Goal: Information Seeking & Learning: Learn about a topic

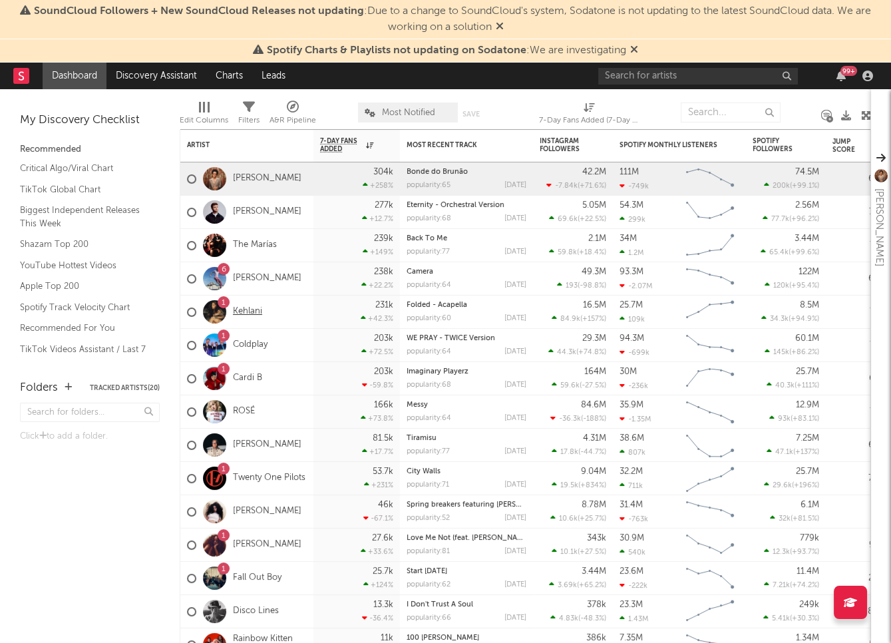
click at [249, 313] on link "Kehlani" at bounding box center [247, 311] width 29 height 11
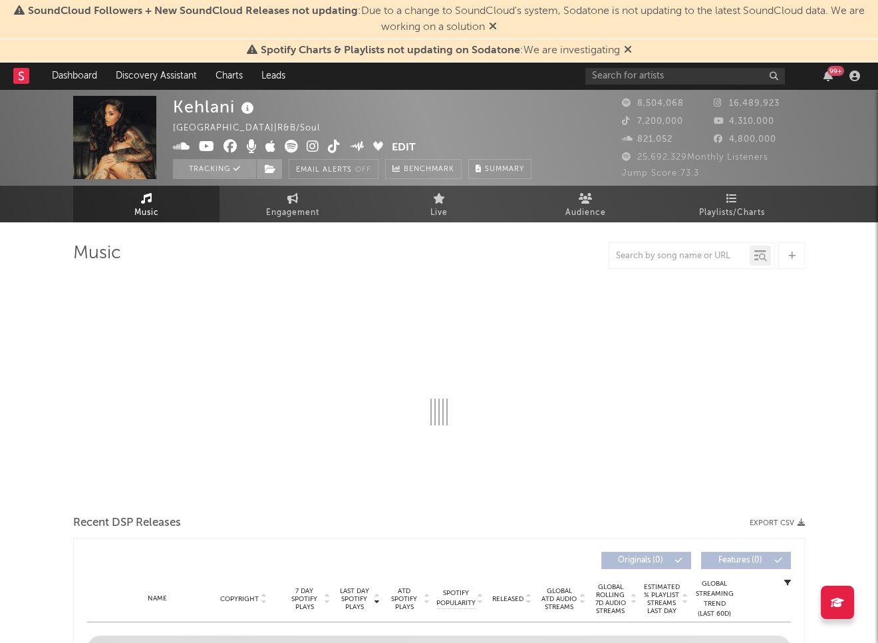
select select "6m"
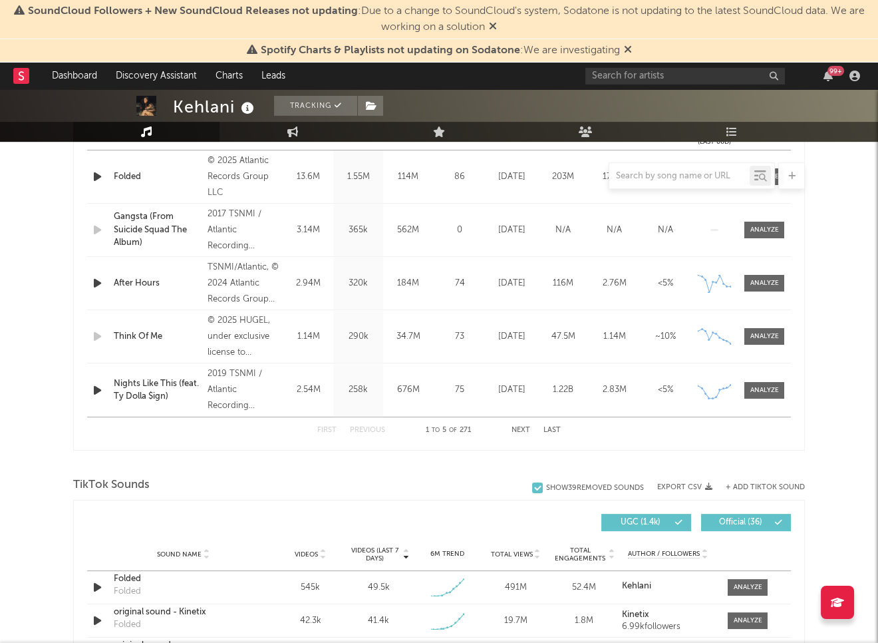
scroll to position [269, 0]
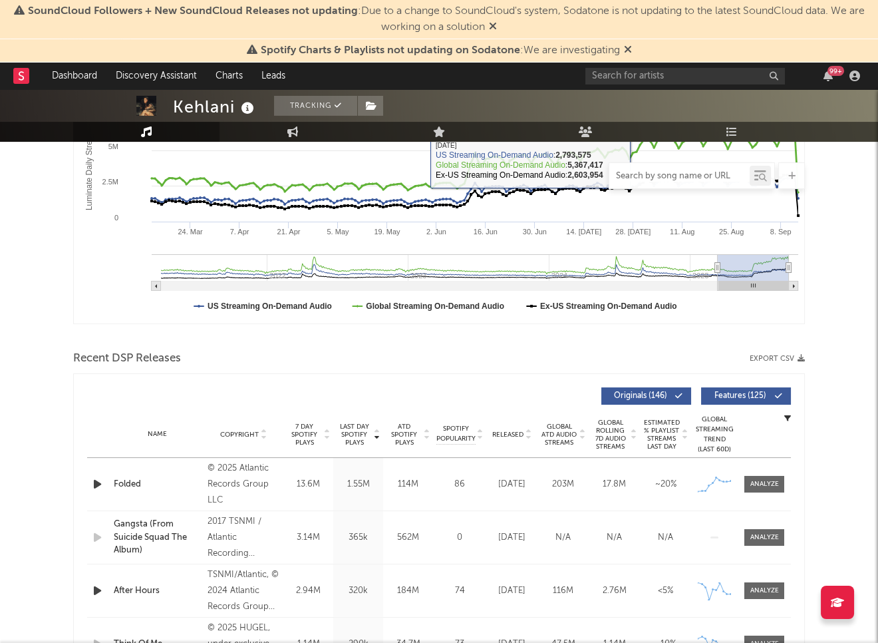
click at [637, 178] on input "text" at bounding box center [679, 176] width 140 height 11
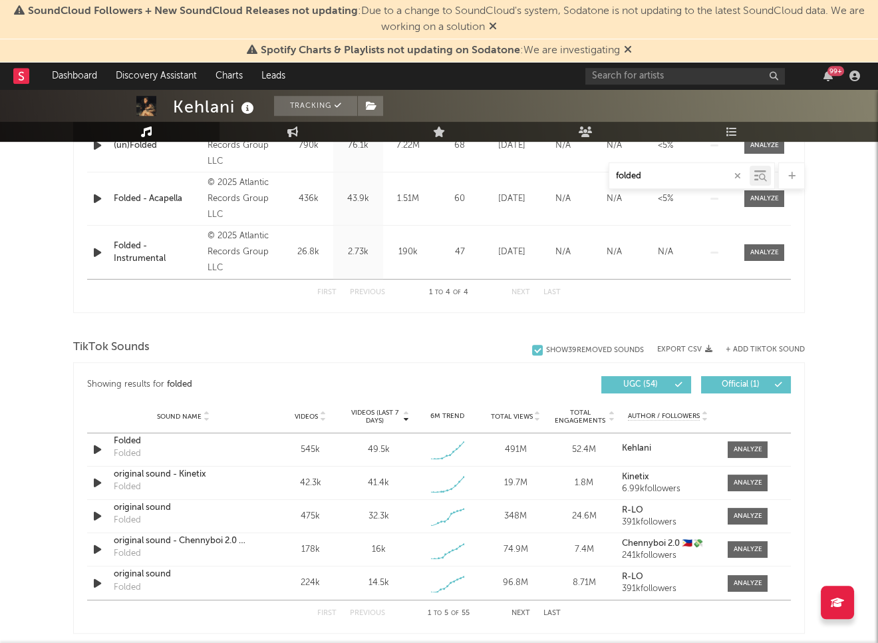
scroll to position [712, 0]
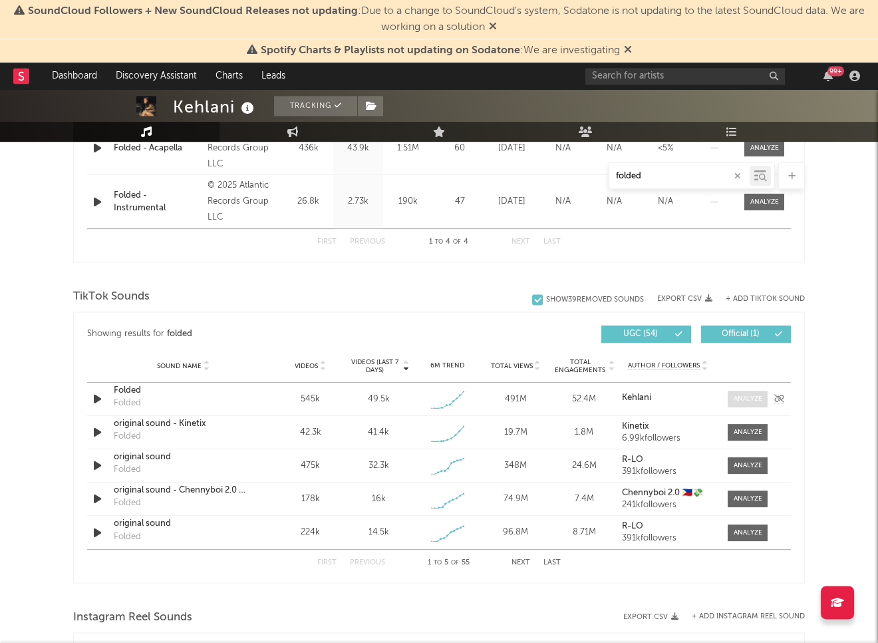
type input "folded"
click at [740, 399] on div at bounding box center [748, 399] width 29 height 10
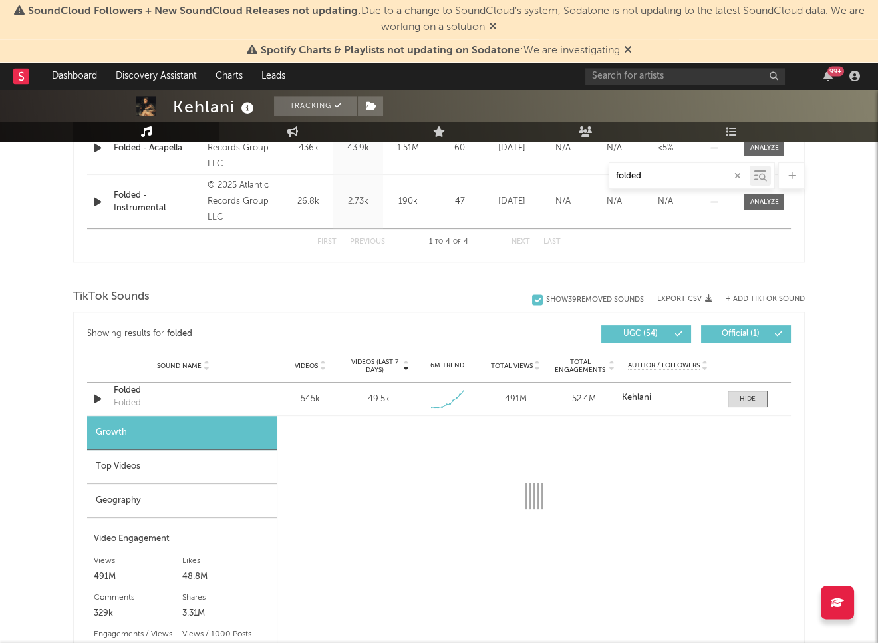
select select "1w"
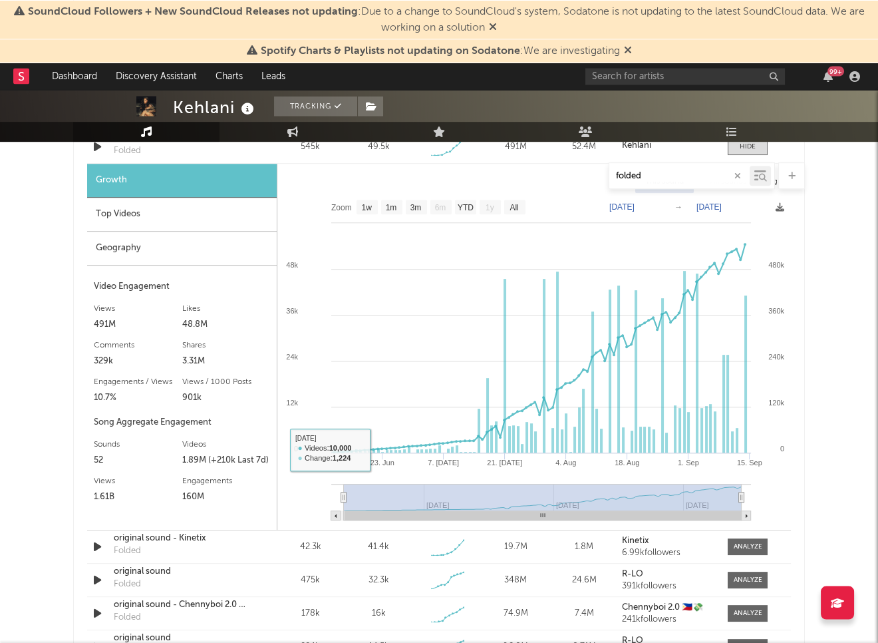
scroll to position [963, 0]
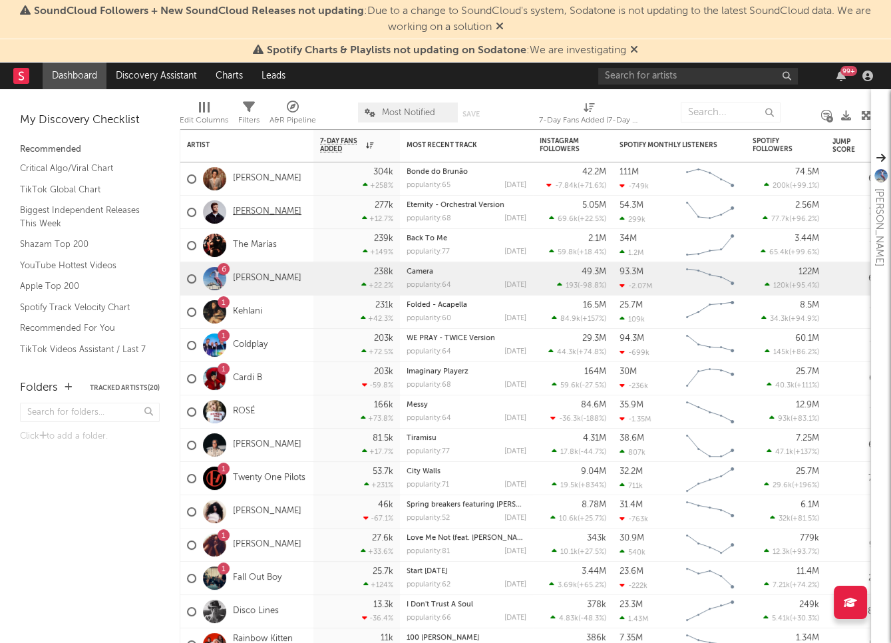
click at [245, 208] on link "[PERSON_NAME]" at bounding box center [267, 211] width 69 height 11
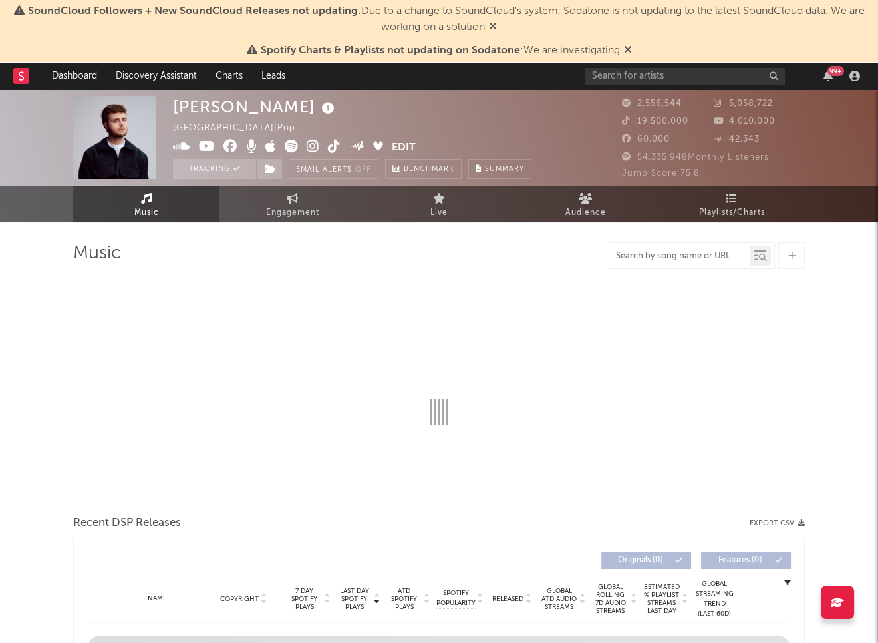
click at [679, 261] on input "text" at bounding box center [679, 256] width 140 height 11
select select "6m"
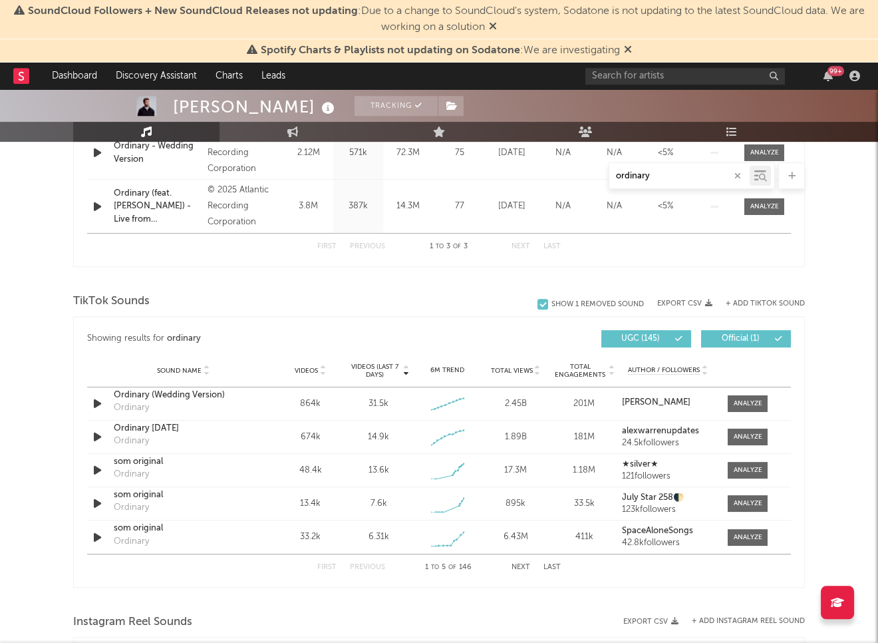
scroll to position [653, 0]
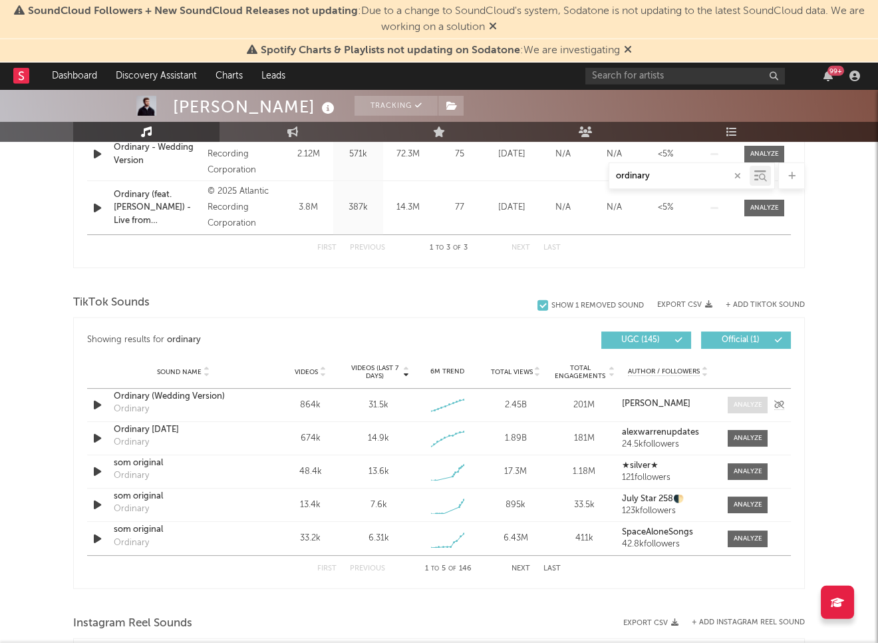
type input "ordinary"
click at [747, 406] on div at bounding box center [748, 405] width 29 height 10
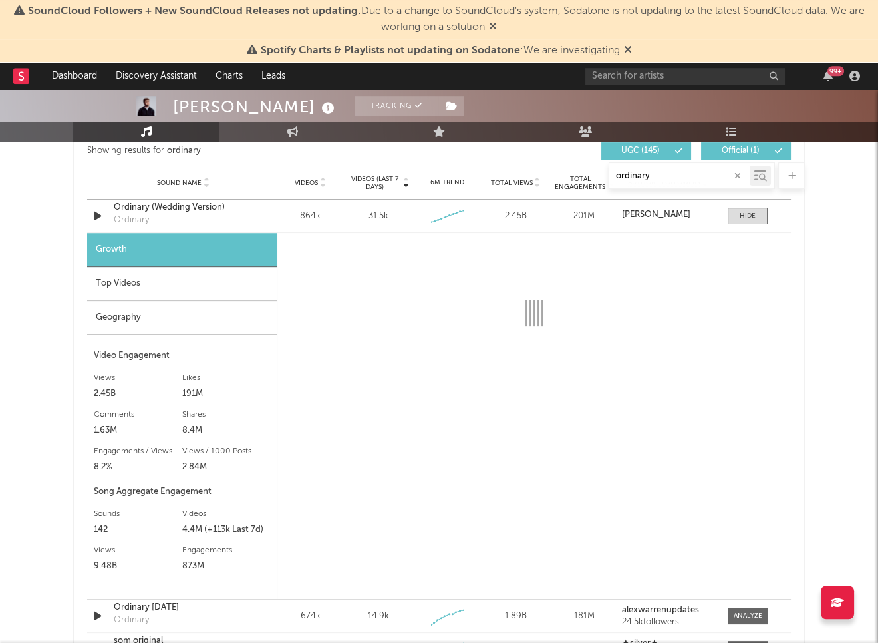
scroll to position [842, 0]
select select "6m"
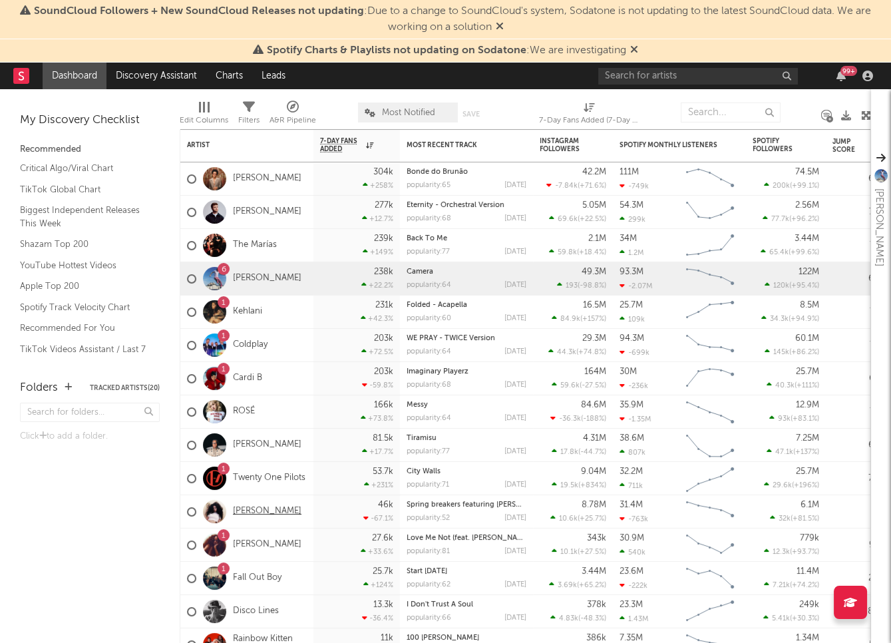
click at [259, 511] on link "[PERSON_NAME]" at bounding box center [267, 511] width 69 height 11
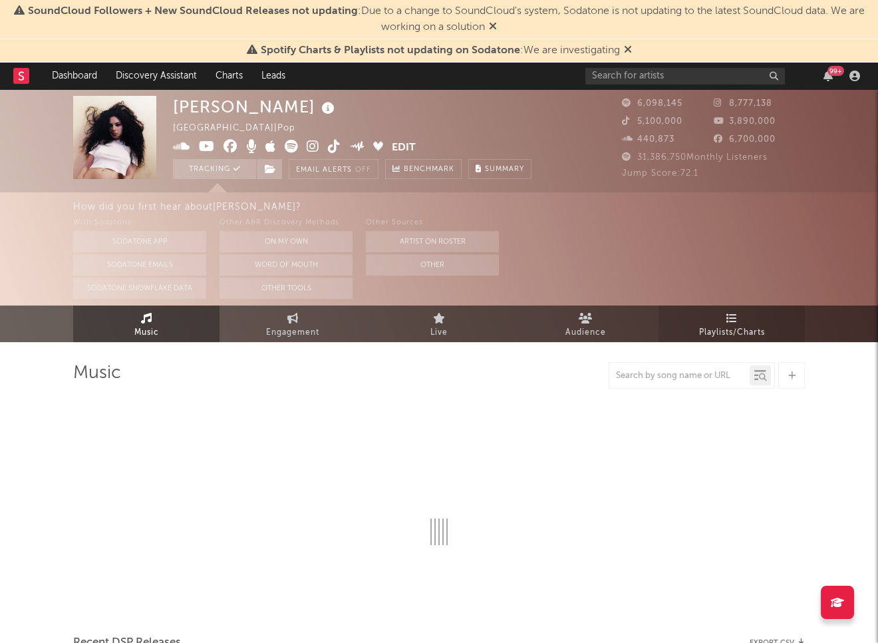
select select "6m"
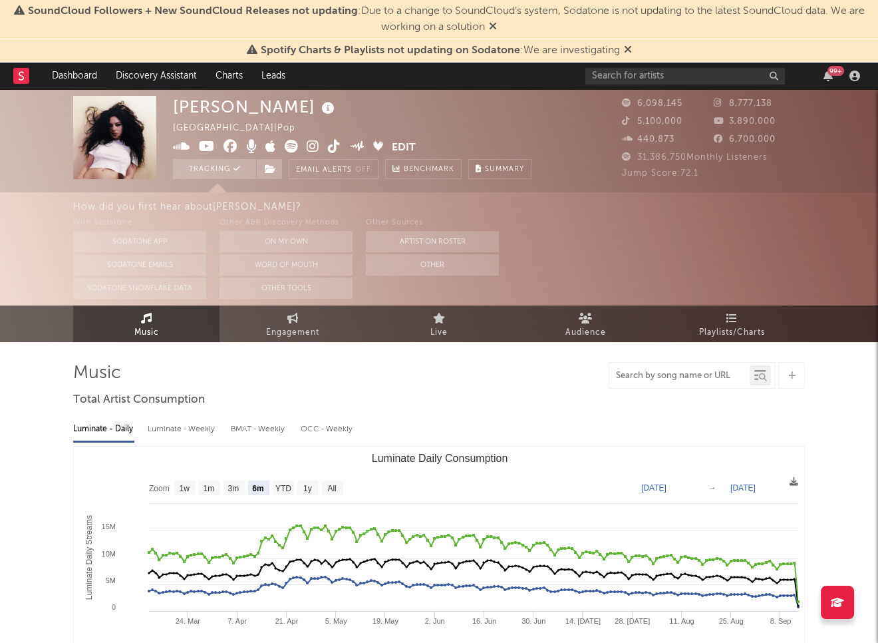
click at [667, 380] on input "text" at bounding box center [679, 376] width 140 height 11
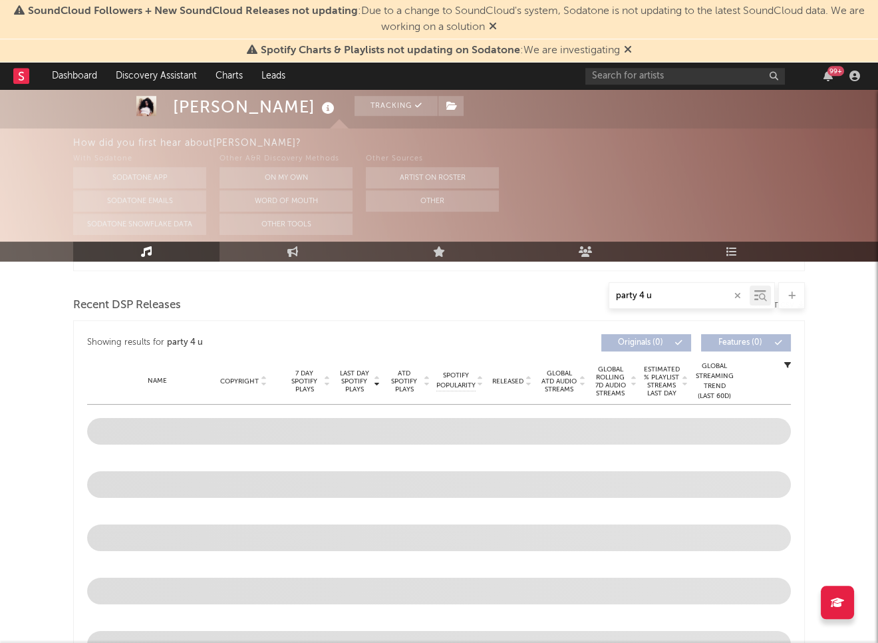
scroll to position [443, 0]
type input "party 4 u"
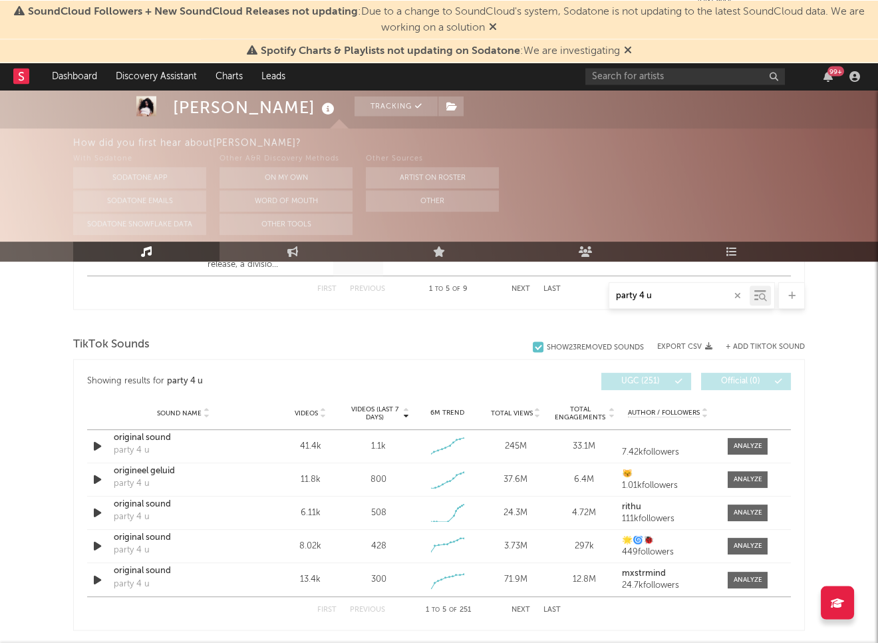
scroll to position [838, 0]
click at [755, 446] on div at bounding box center [748, 445] width 29 height 10
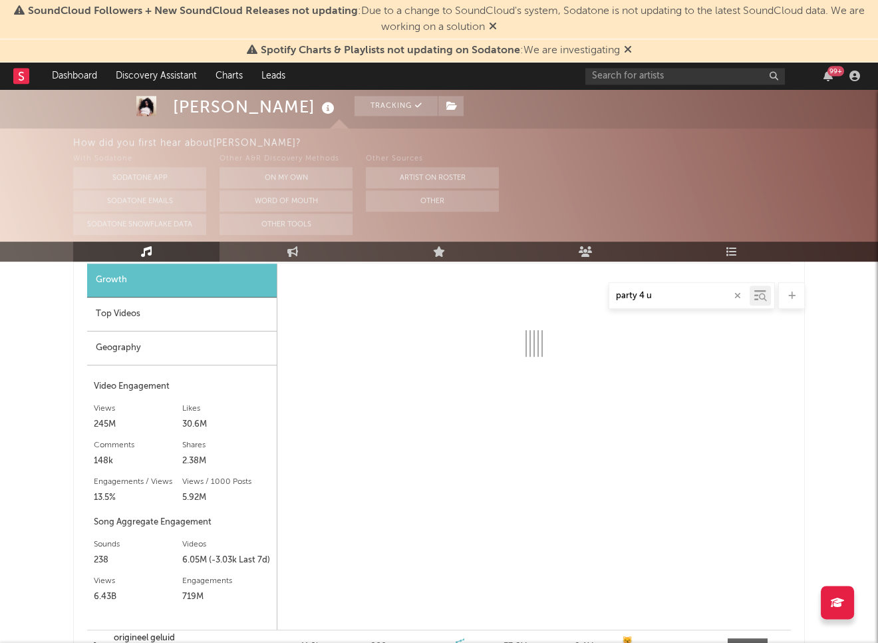
select select "1w"
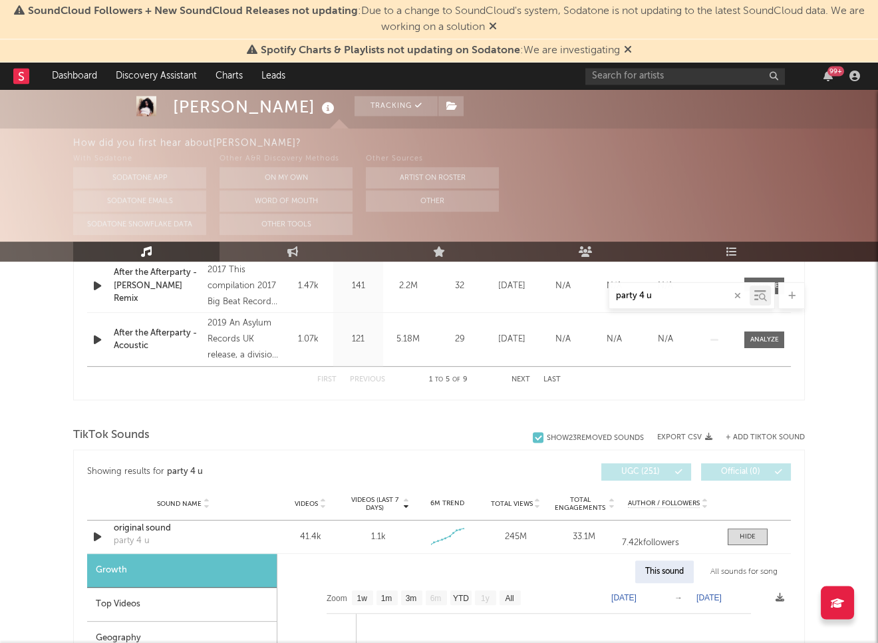
scroll to position [746, 0]
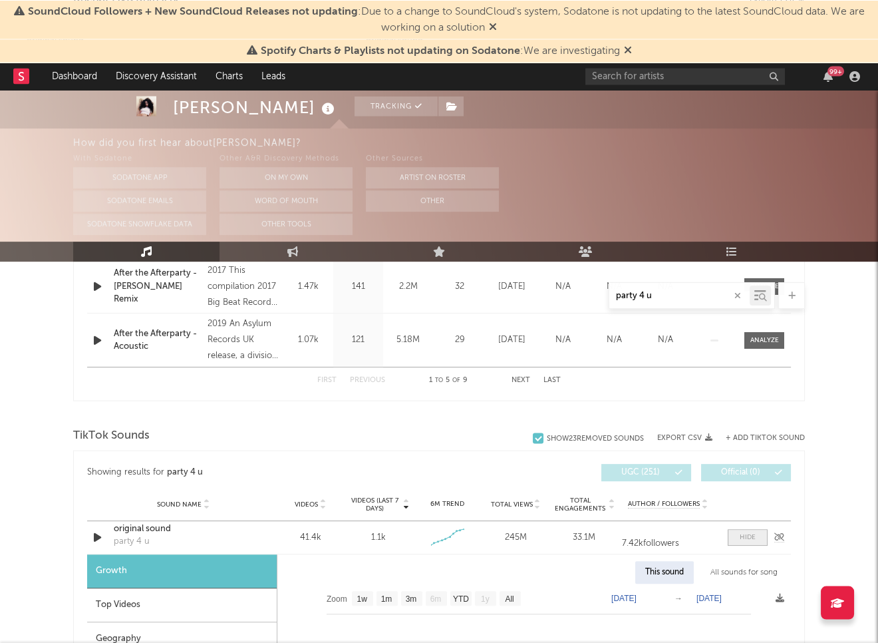
click at [746, 539] on div at bounding box center [748, 537] width 16 height 10
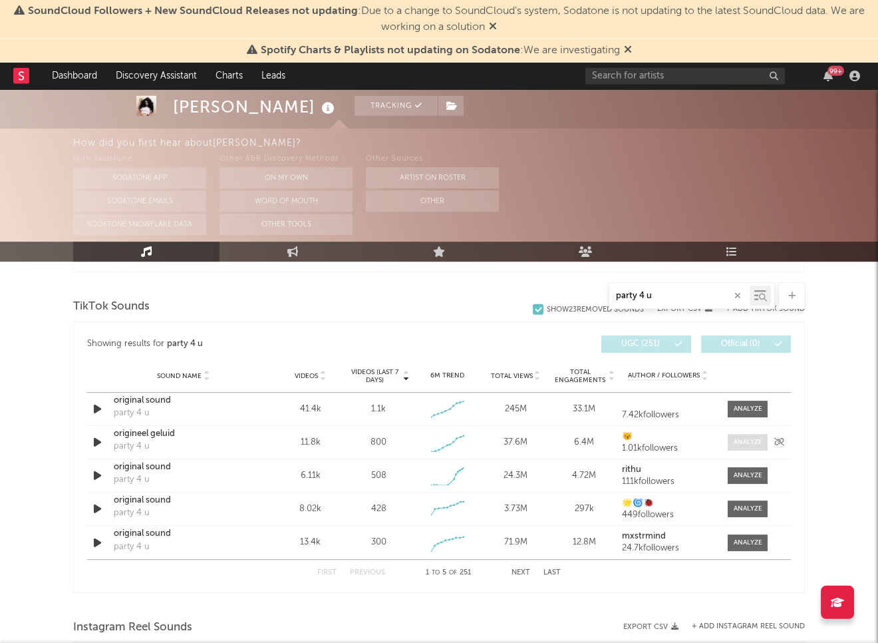
scroll to position [881, 0]
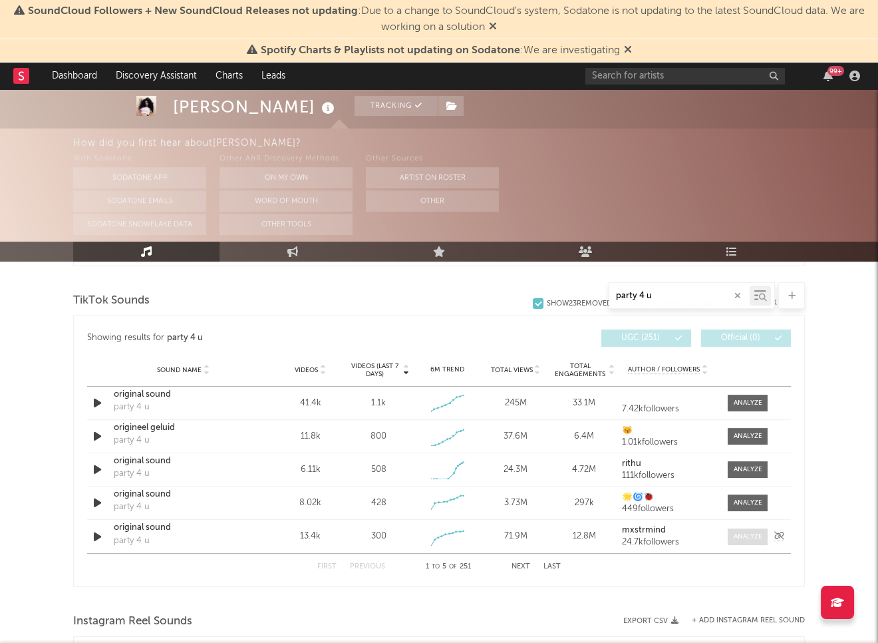
click at [745, 534] on div at bounding box center [748, 537] width 29 height 10
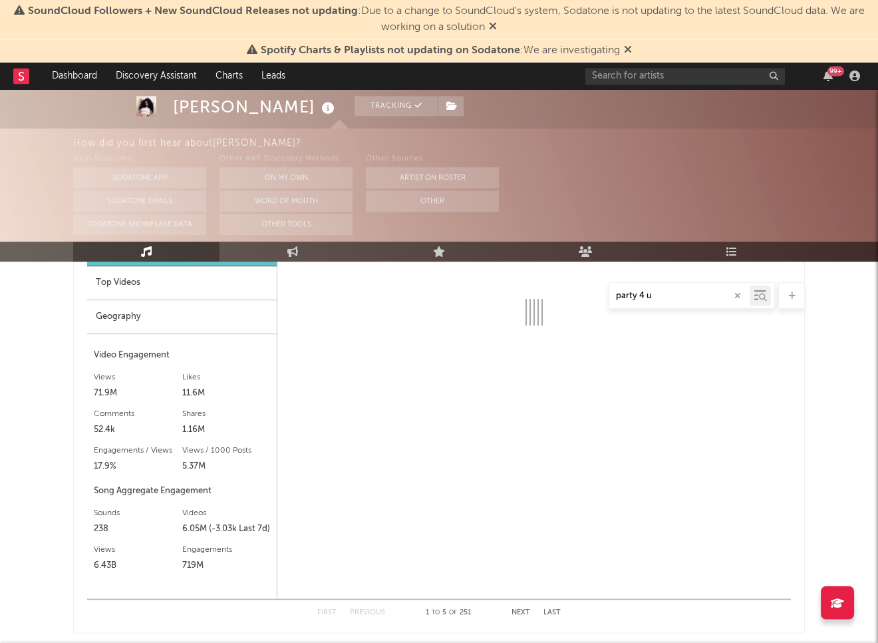
select select "1w"
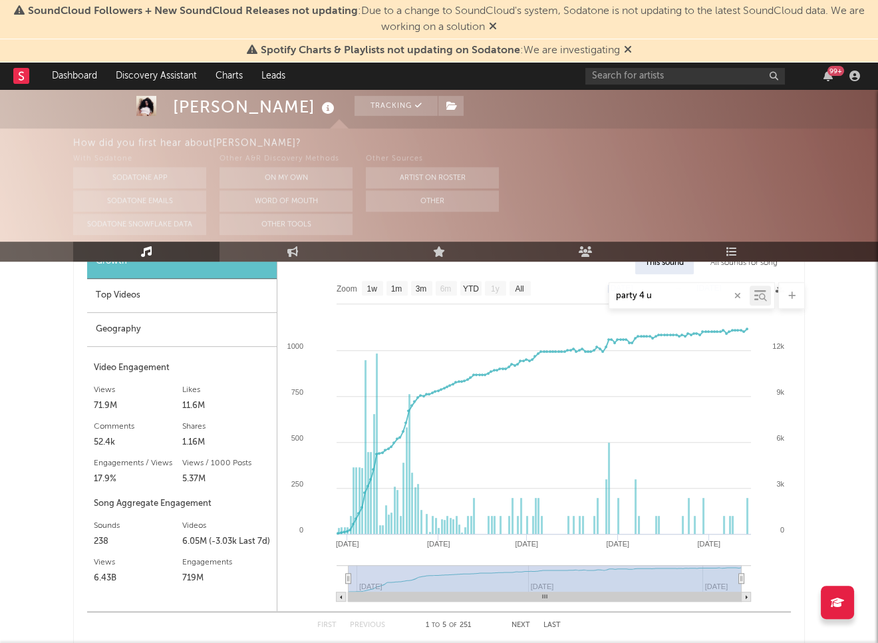
scroll to position [1188, 0]
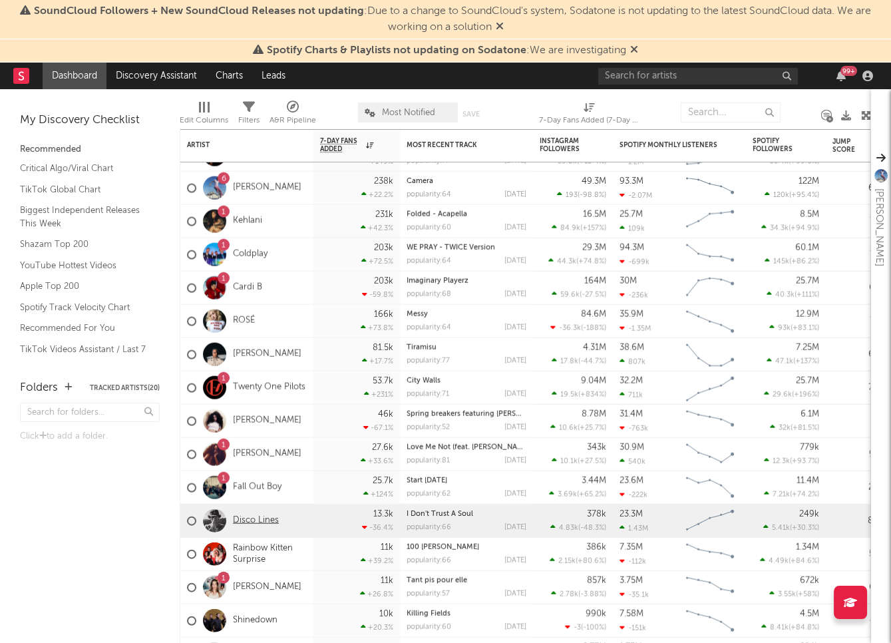
click at [243, 520] on link "Disco Lines" at bounding box center [256, 520] width 46 height 11
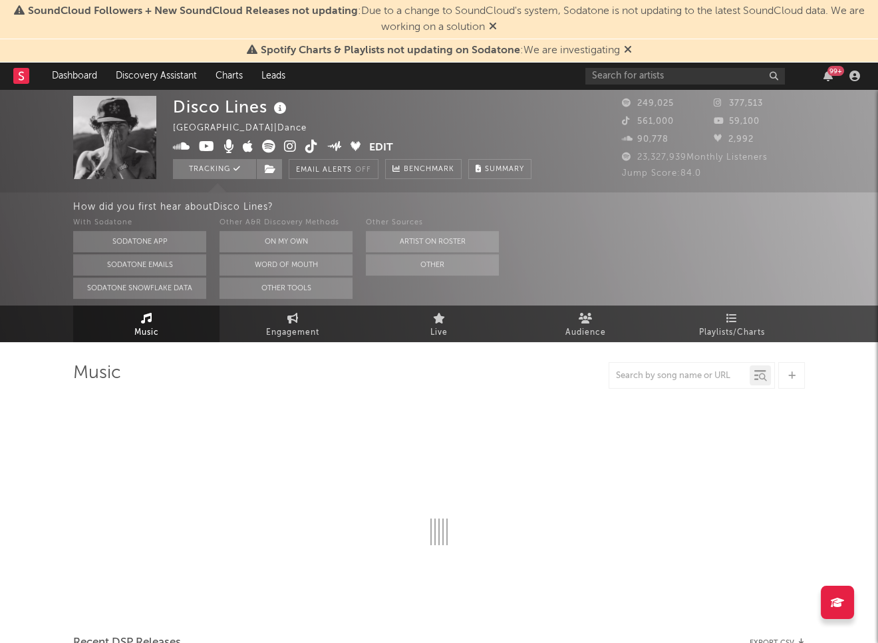
select select "6m"
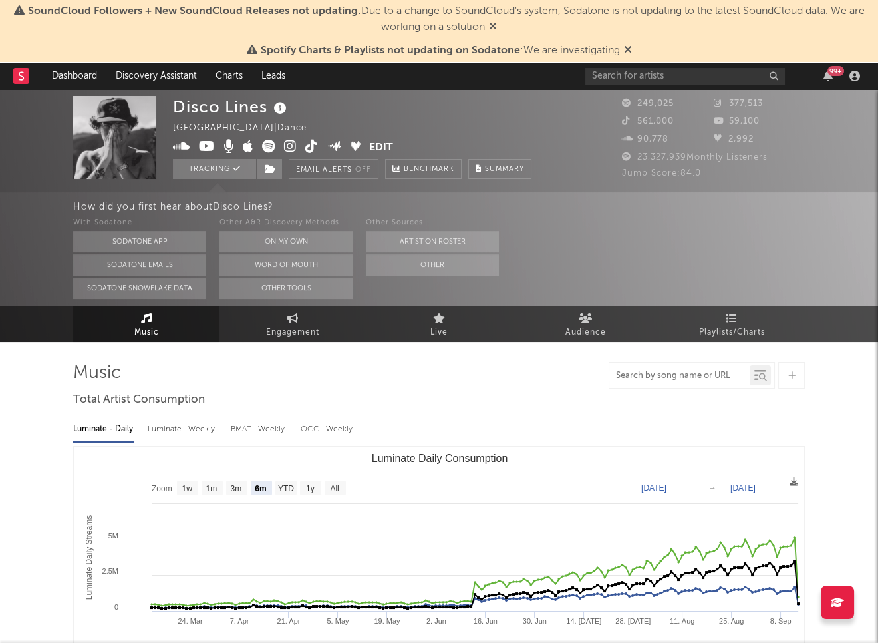
click at [677, 371] on input "text" at bounding box center [679, 376] width 140 height 11
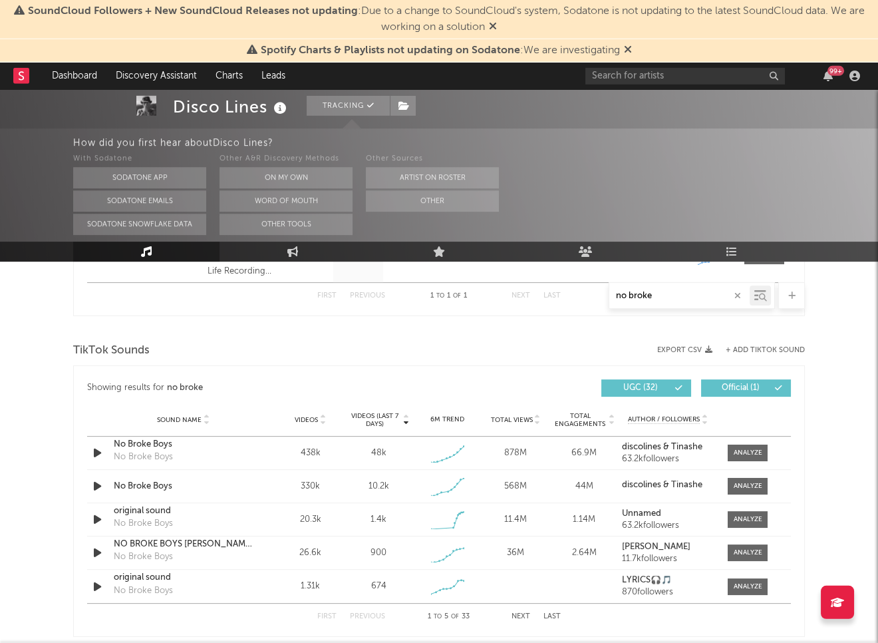
scroll to position [635, 0]
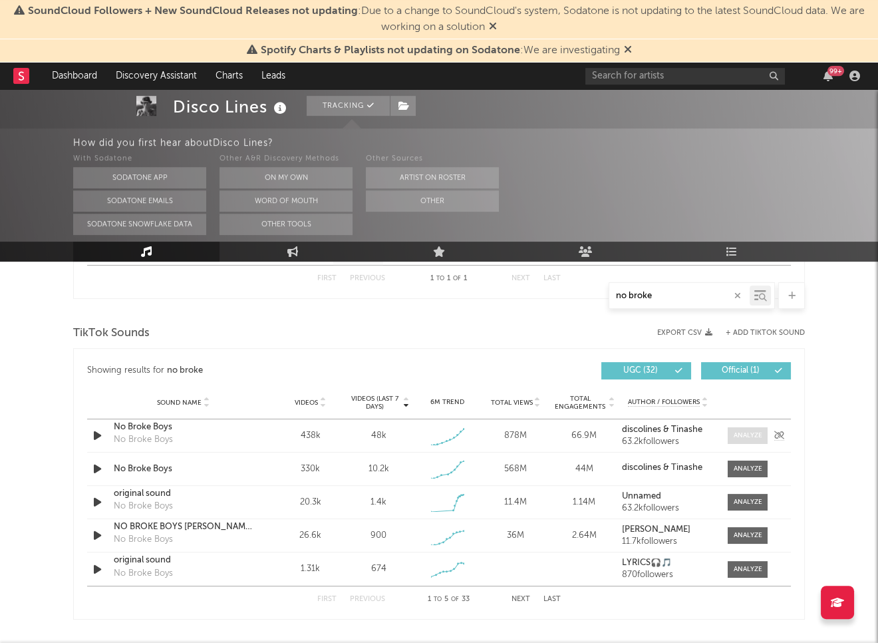
type input "no broke"
click at [743, 438] on div at bounding box center [748, 435] width 29 height 10
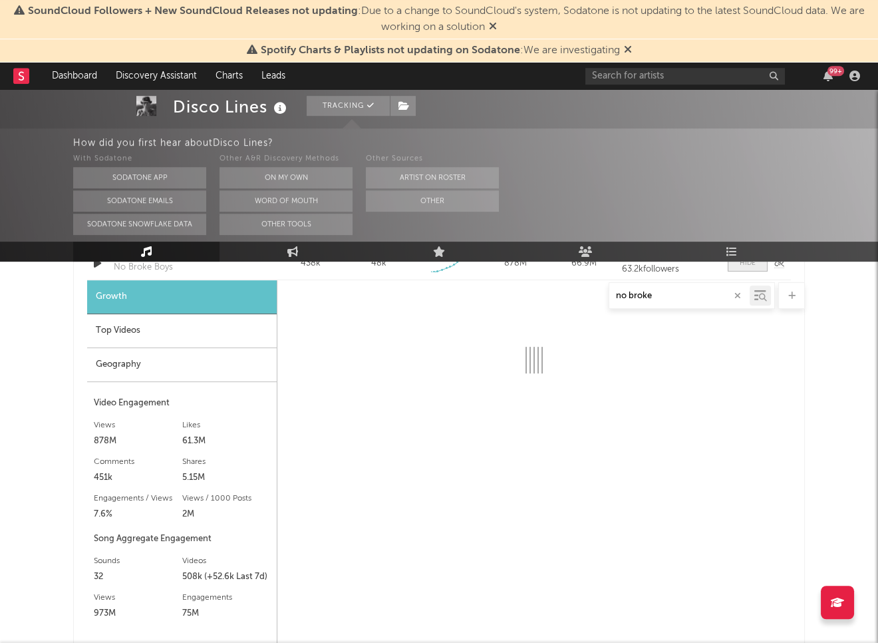
select select "1w"
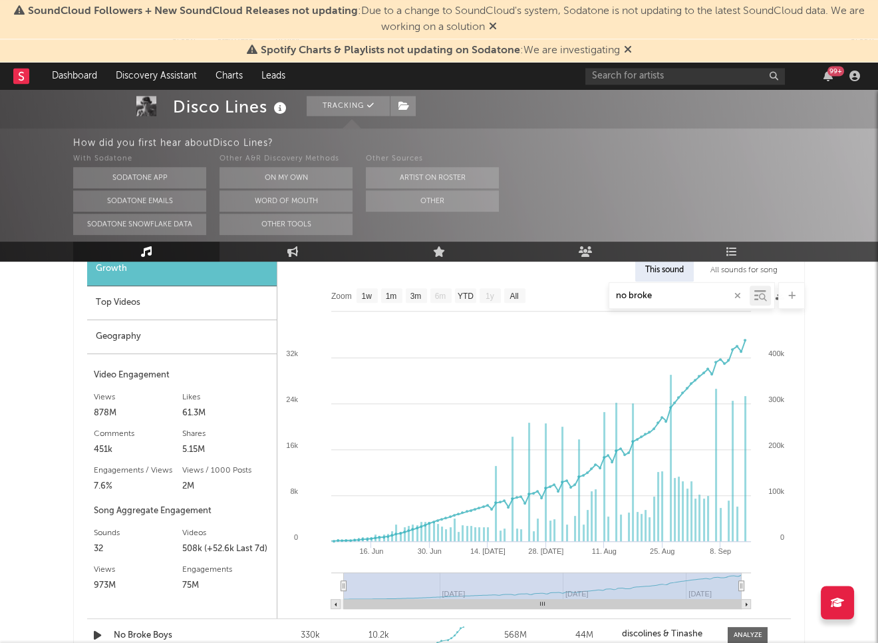
scroll to position [836, 0]
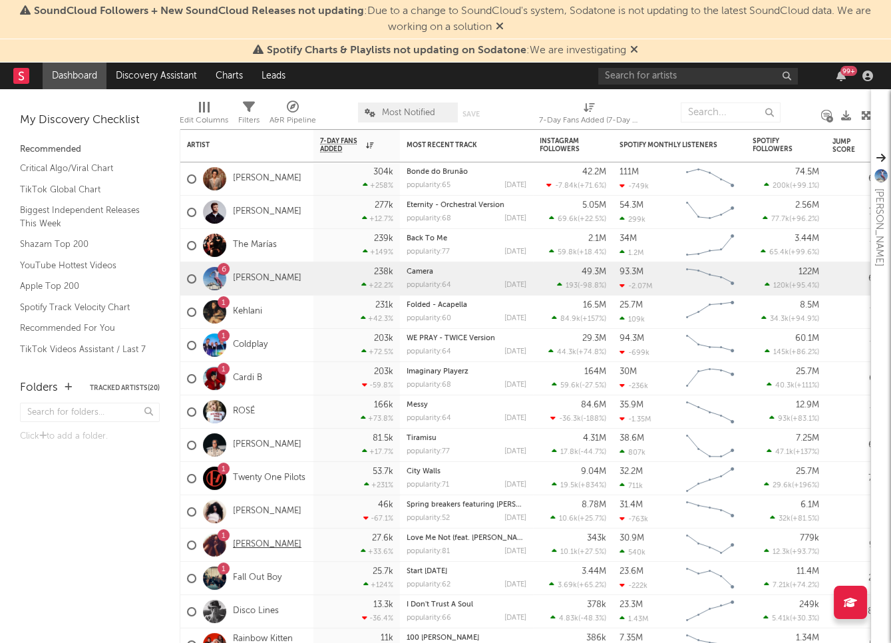
click at [254, 545] on link "[PERSON_NAME]" at bounding box center [267, 544] width 69 height 11
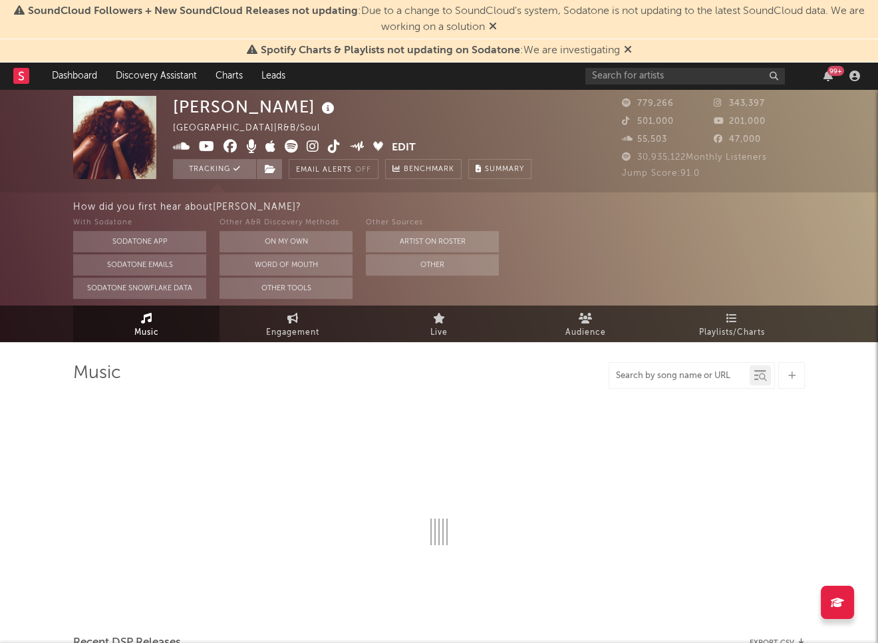
select select "6m"
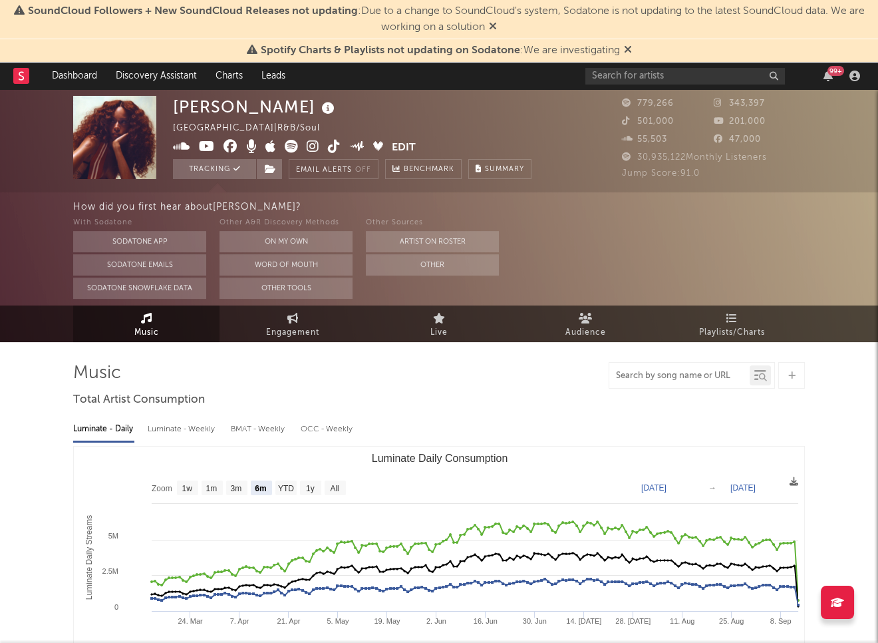
click at [690, 375] on input "text" at bounding box center [679, 376] width 140 height 11
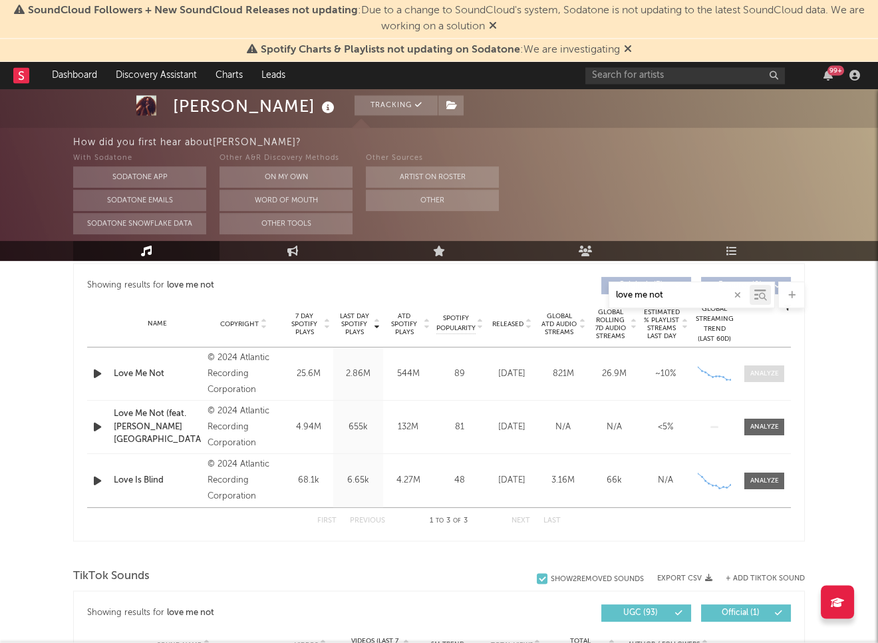
scroll to position [740, 0]
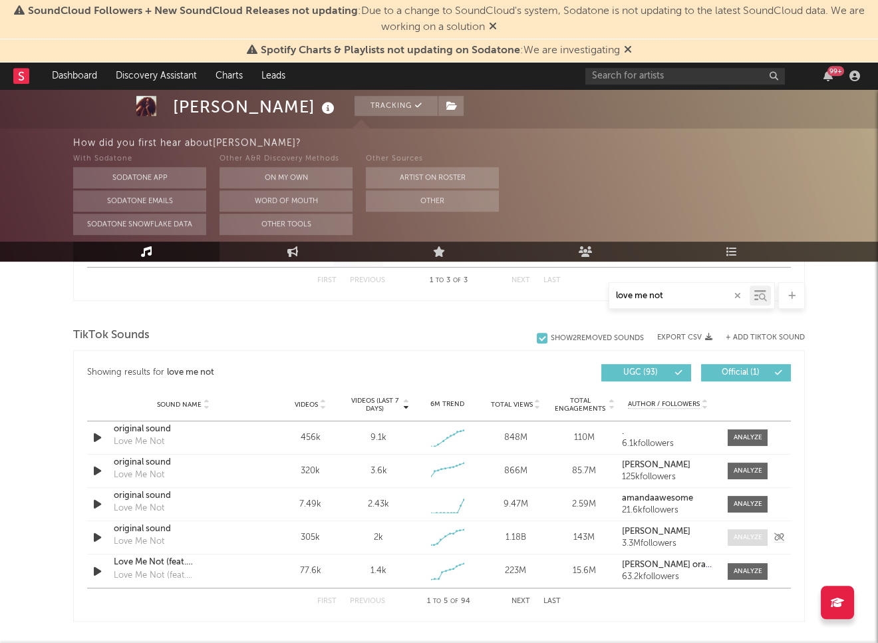
type input "love me not"
click at [754, 538] on div at bounding box center [748, 537] width 29 height 10
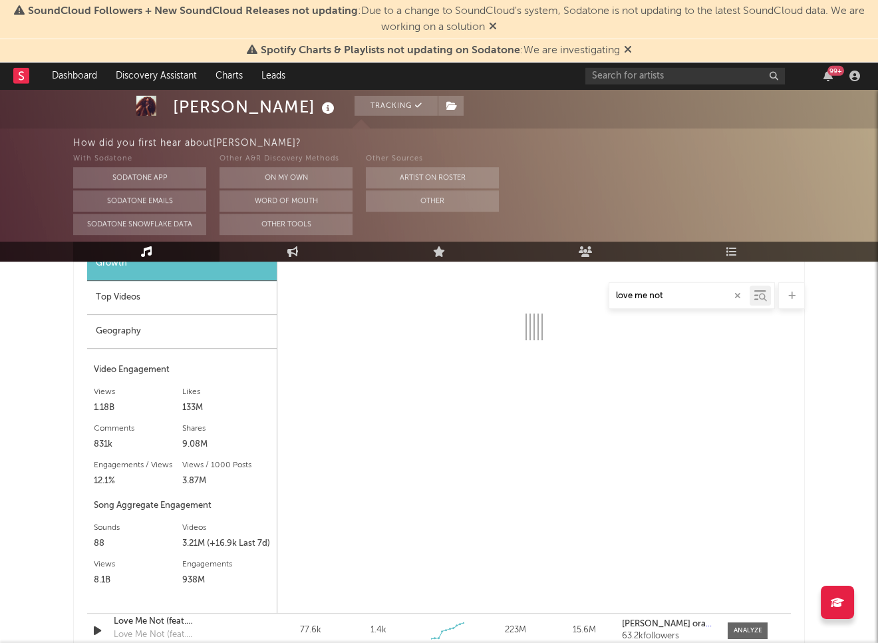
scroll to position [1061, 0]
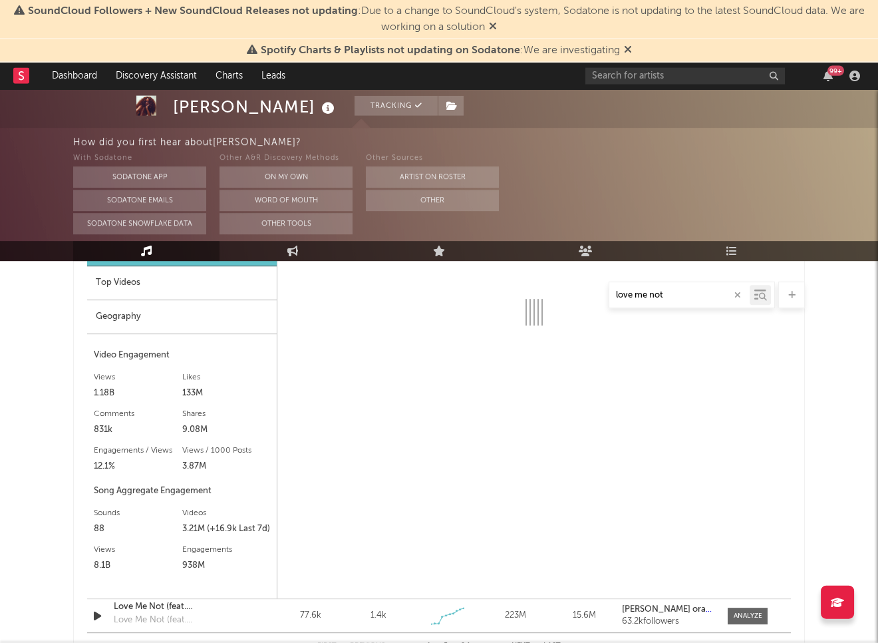
select select "6m"
